Goal: Information Seeking & Learning: Learn about a topic

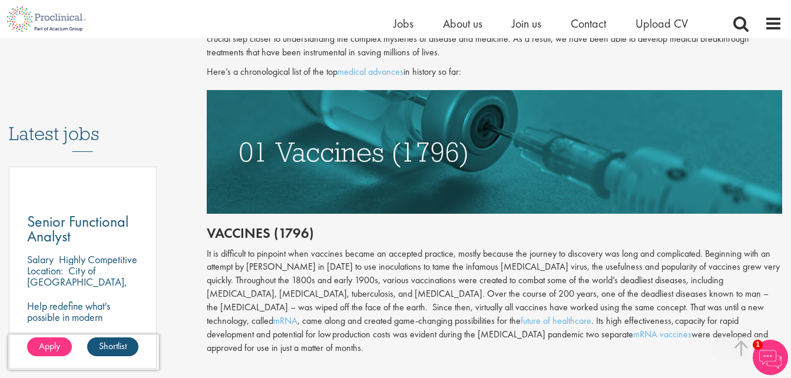
scroll to position [542, 0]
click at [267, 6] on div "Home Jobs About us Join us Contact Upload CV" at bounding box center [391, 19] width 782 height 38
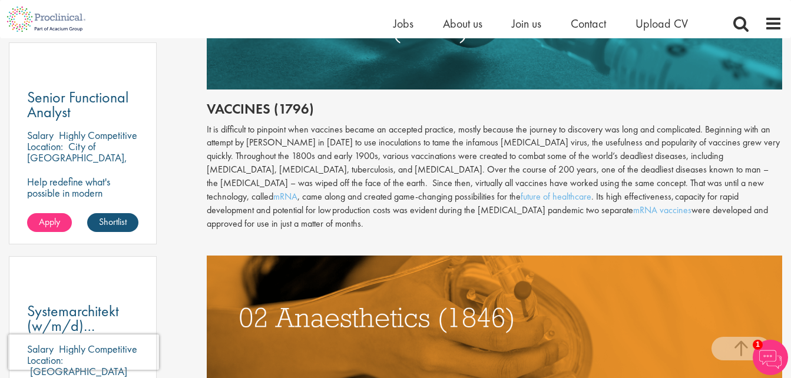
scroll to position [668, 0]
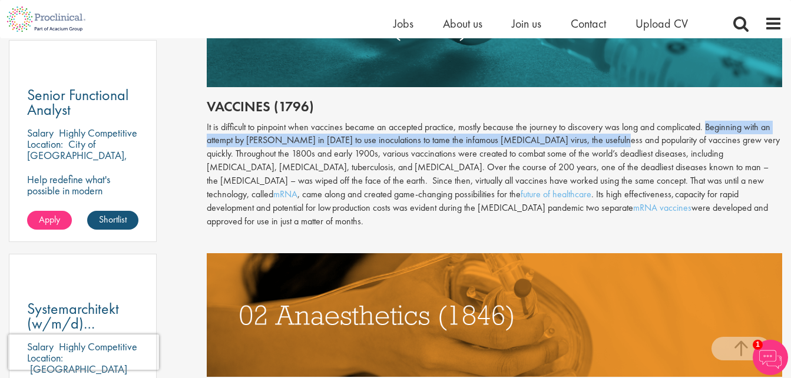
drag, startPoint x: 708, startPoint y: 125, endPoint x: 605, endPoint y: 142, distance: 104.4
click at [605, 142] on div "It is difficult to pinpoint when vaccines became an accepted practice, mostly b…" at bounding box center [494, 175] width 575 height 108
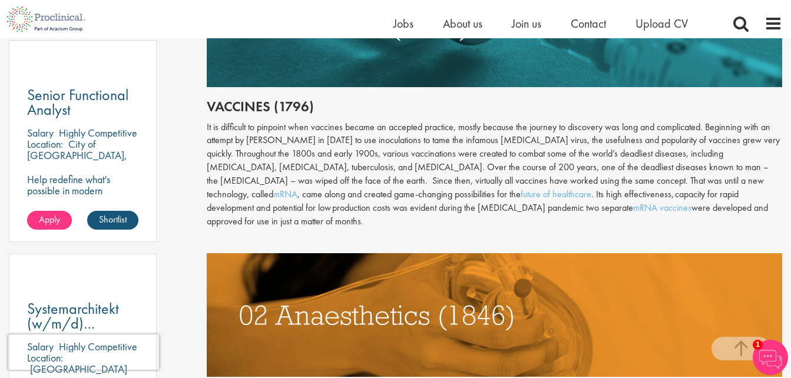
drag, startPoint x: 605, startPoint y: 142, endPoint x: 567, endPoint y: 120, distance: 44.0
click at [567, 121] on div "It is difficult to pinpoint when vaccines became an accepted practice, mostly b…" at bounding box center [494, 175] width 575 height 108
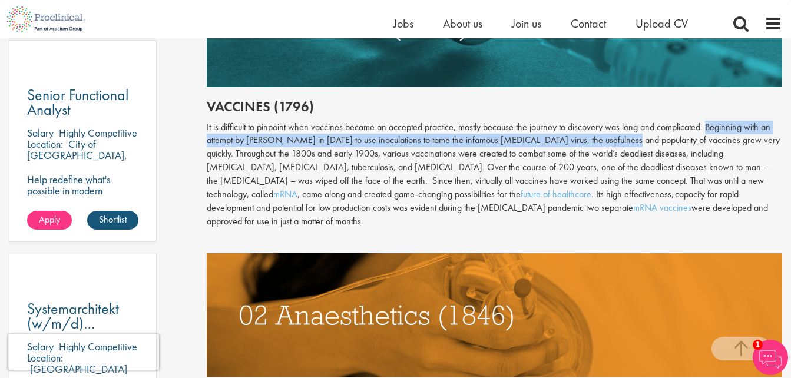
drag, startPoint x: 707, startPoint y: 124, endPoint x: 619, endPoint y: 144, distance: 90.6
click at [619, 144] on div "It is difficult to pinpoint when vaccines became an accepted practice, mostly b…" at bounding box center [494, 175] width 575 height 108
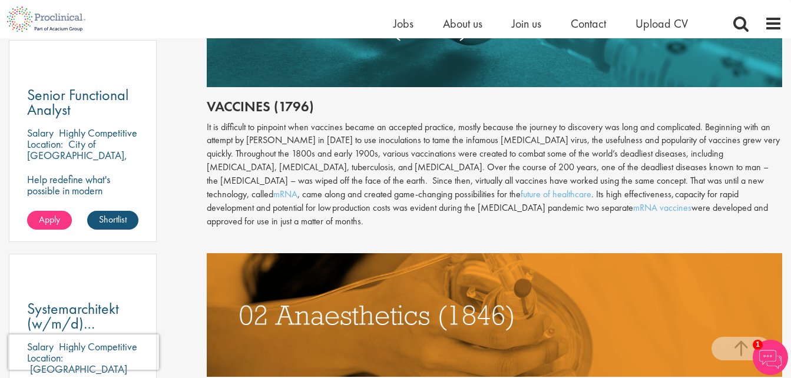
drag, startPoint x: 619, startPoint y: 144, endPoint x: 587, endPoint y: 117, distance: 42.2
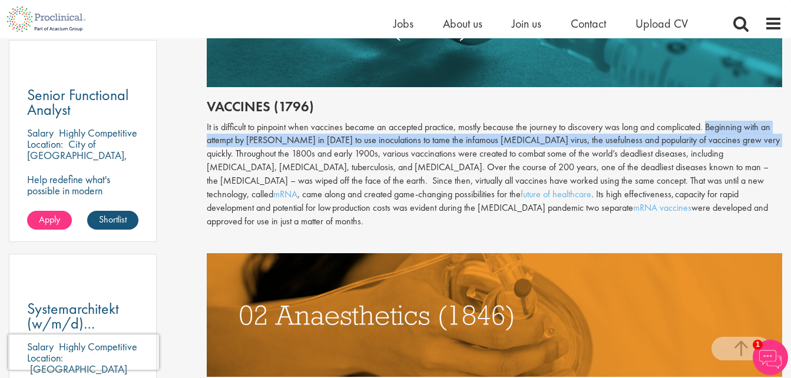
drag, startPoint x: 707, startPoint y: 125, endPoint x: 758, endPoint y: 137, distance: 53.3
click at [758, 137] on div "It is difficult to pinpoint when vaccines became an accepted practice, mostly b…" at bounding box center [494, 175] width 575 height 108
copy div "Beginning with an attempt by [PERSON_NAME] in [DATE] to use inoculations to tam…"
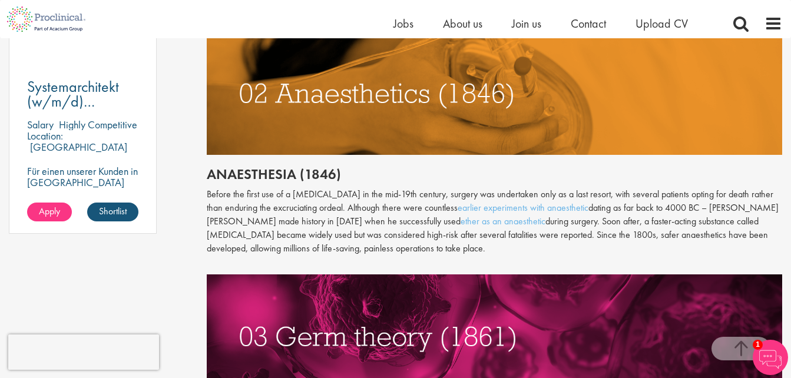
scroll to position [890, 0]
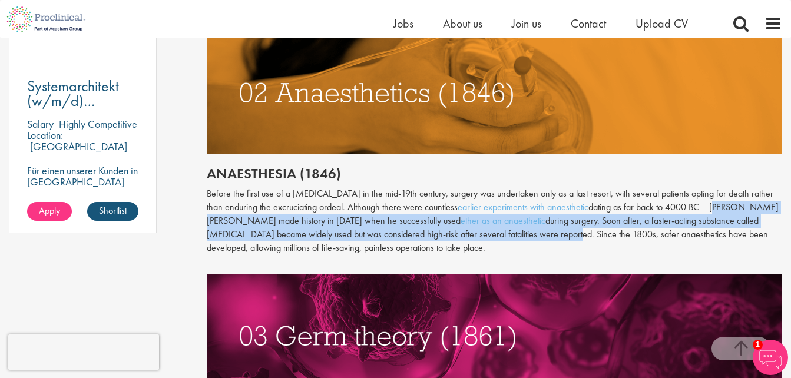
drag, startPoint x: 713, startPoint y: 191, endPoint x: 523, endPoint y: 224, distance: 192.5
click at [523, 224] on p "Before the first use of a [MEDICAL_DATA] in the mid-19th century, surgery was u…" at bounding box center [494, 220] width 575 height 67
copy p "[PERSON_NAME] [PERSON_NAME] made history in [DATE] when he successfully used et…"
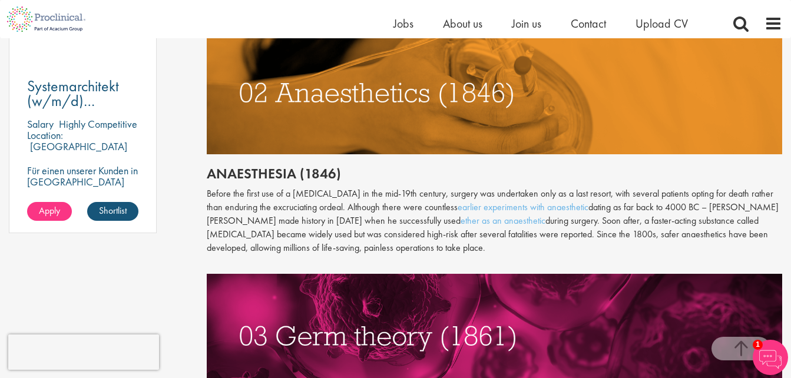
drag, startPoint x: 435, startPoint y: 157, endPoint x: 364, endPoint y: 254, distance: 120.5
click at [364, 261] on p at bounding box center [494, 329] width 575 height 137
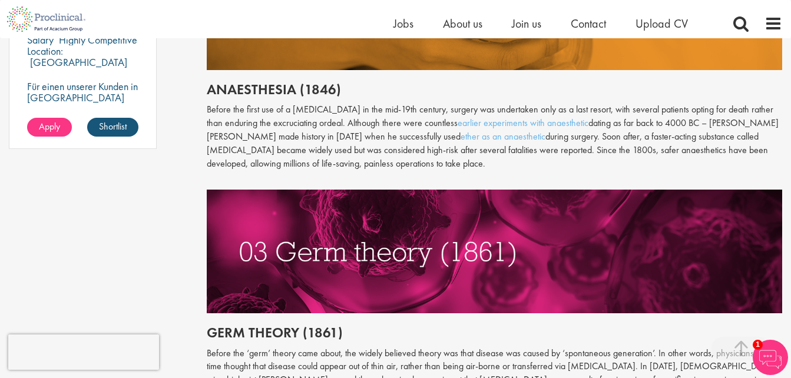
scroll to position [979, 0]
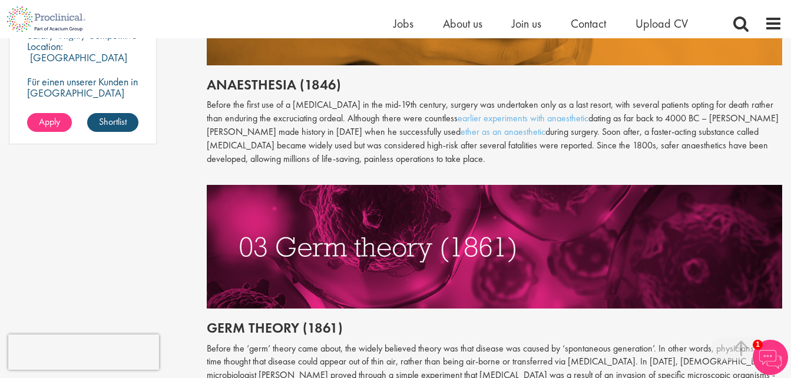
click at [272, 228] on img at bounding box center [494, 247] width 575 height 124
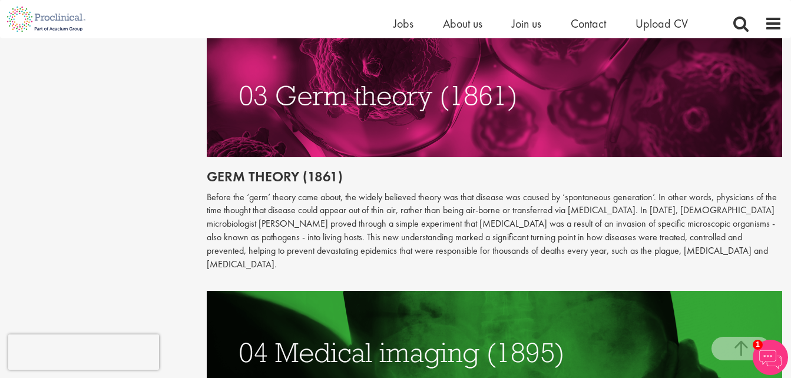
scroll to position [1131, 0]
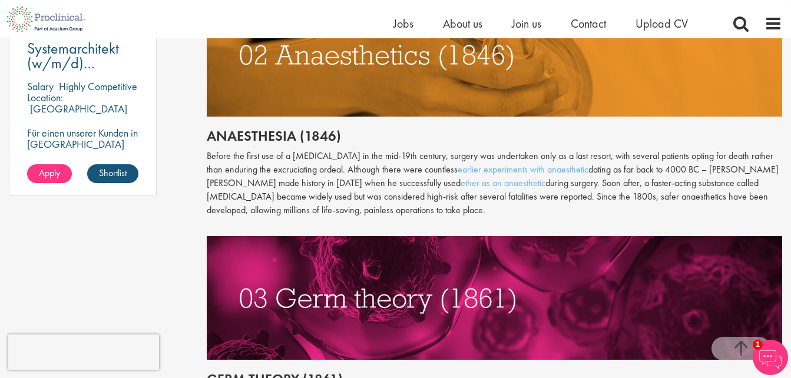
scroll to position [929, 0]
